Goal: Task Accomplishment & Management: Use online tool/utility

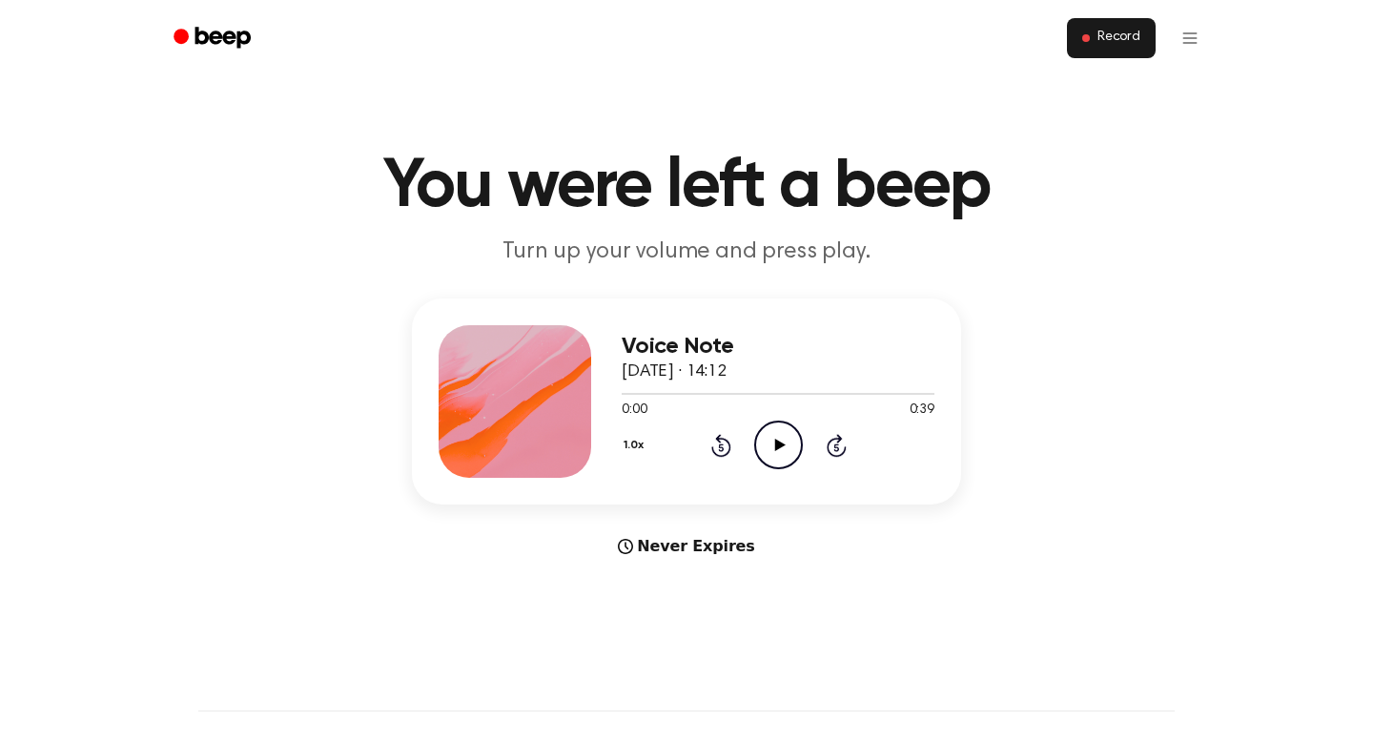
click at [1080, 43] on button "Record" at bounding box center [1111, 38] width 89 height 40
click at [1191, 38] on html "Record You were left a beep Turn up your volume and press play. Voice Note 9 Oc…" at bounding box center [686, 750] width 1373 height 1501
click at [198, 26] on html "Record You were left a beep Turn up your volume and press play. Voice Note 9 Oc…" at bounding box center [686, 750] width 1373 height 1501
click at [204, 34] on icon "Beep" at bounding box center [223, 37] width 55 height 21
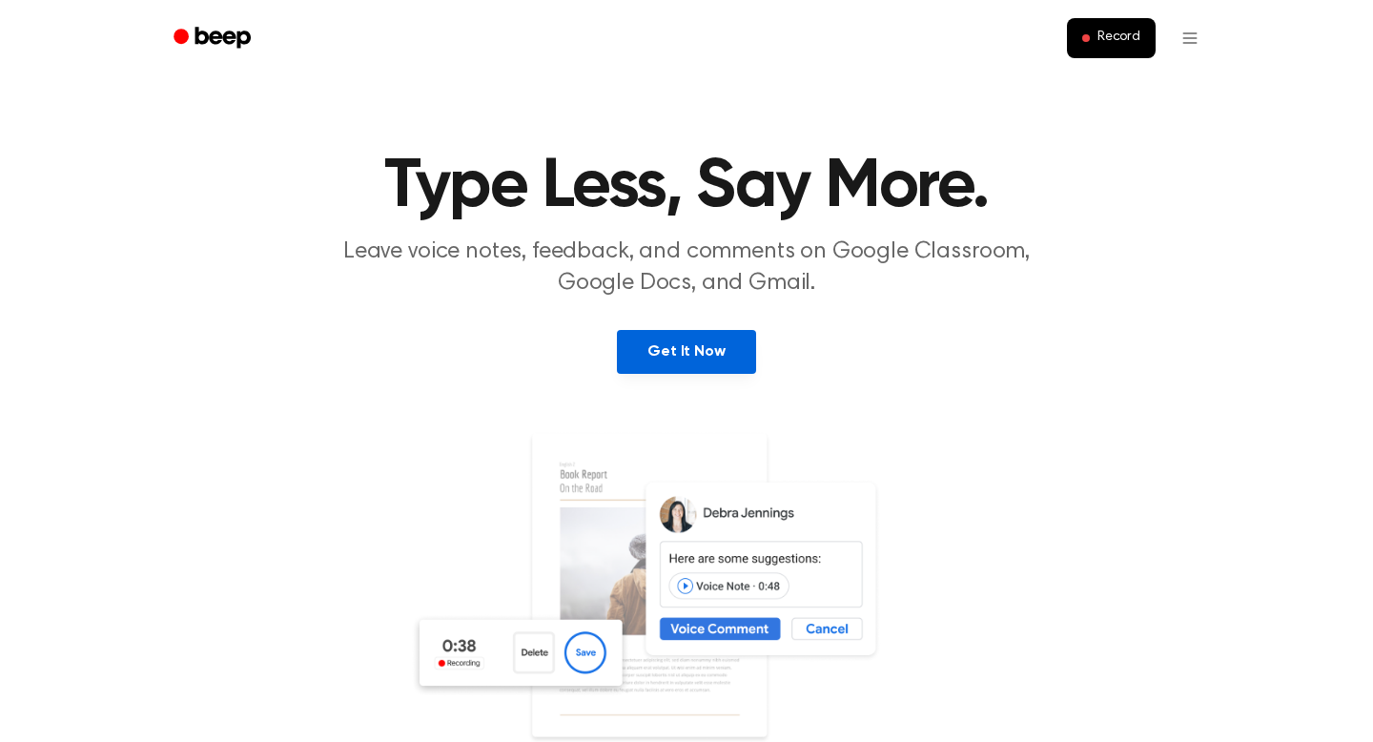
click at [712, 348] on link "Get It Now" at bounding box center [686, 352] width 138 height 44
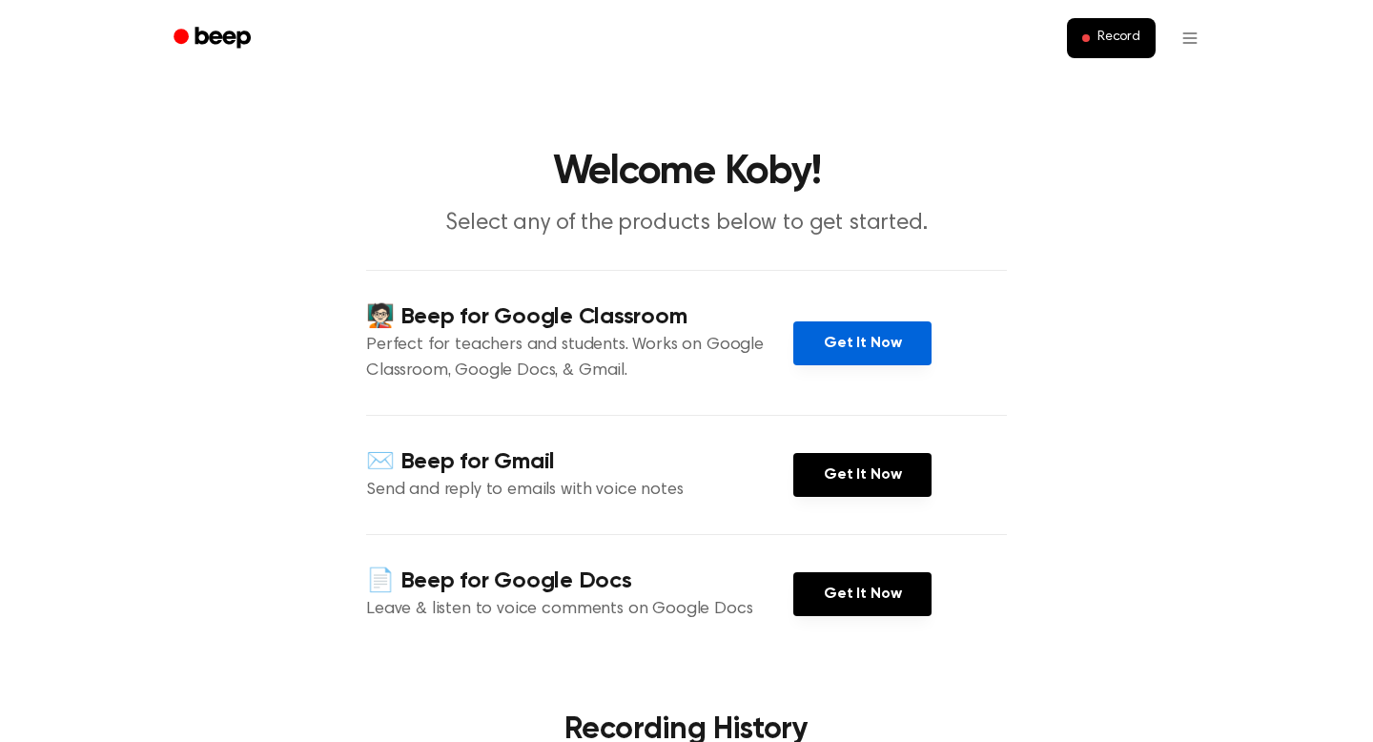
click at [875, 346] on link "Get It Now" at bounding box center [862, 343] width 138 height 44
click at [224, 32] on icon "Beep" at bounding box center [223, 37] width 55 height 21
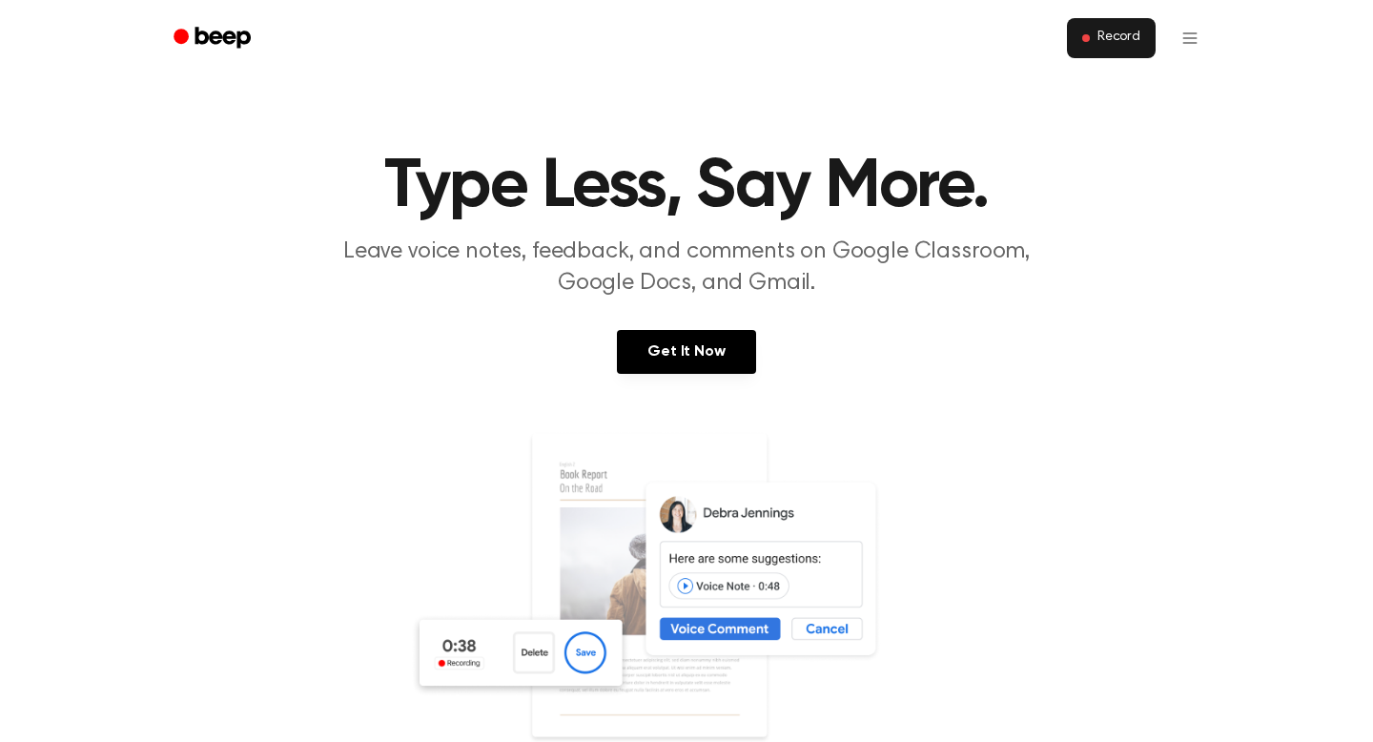
click at [1128, 42] on span "Record" at bounding box center [1119, 38] width 43 height 17
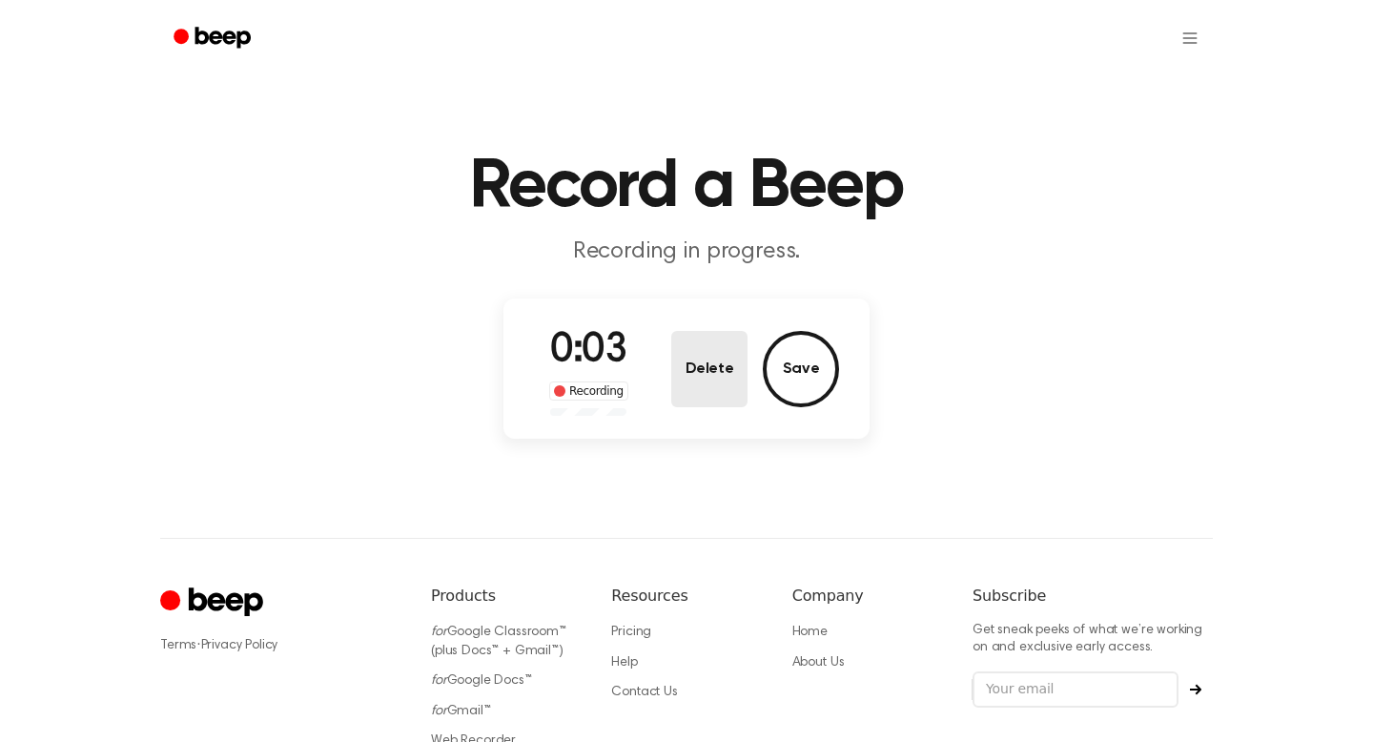
click at [726, 384] on button "Delete" at bounding box center [709, 369] width 76 height 76
